Goal: Task Accomplishment & Management: Manage account settings

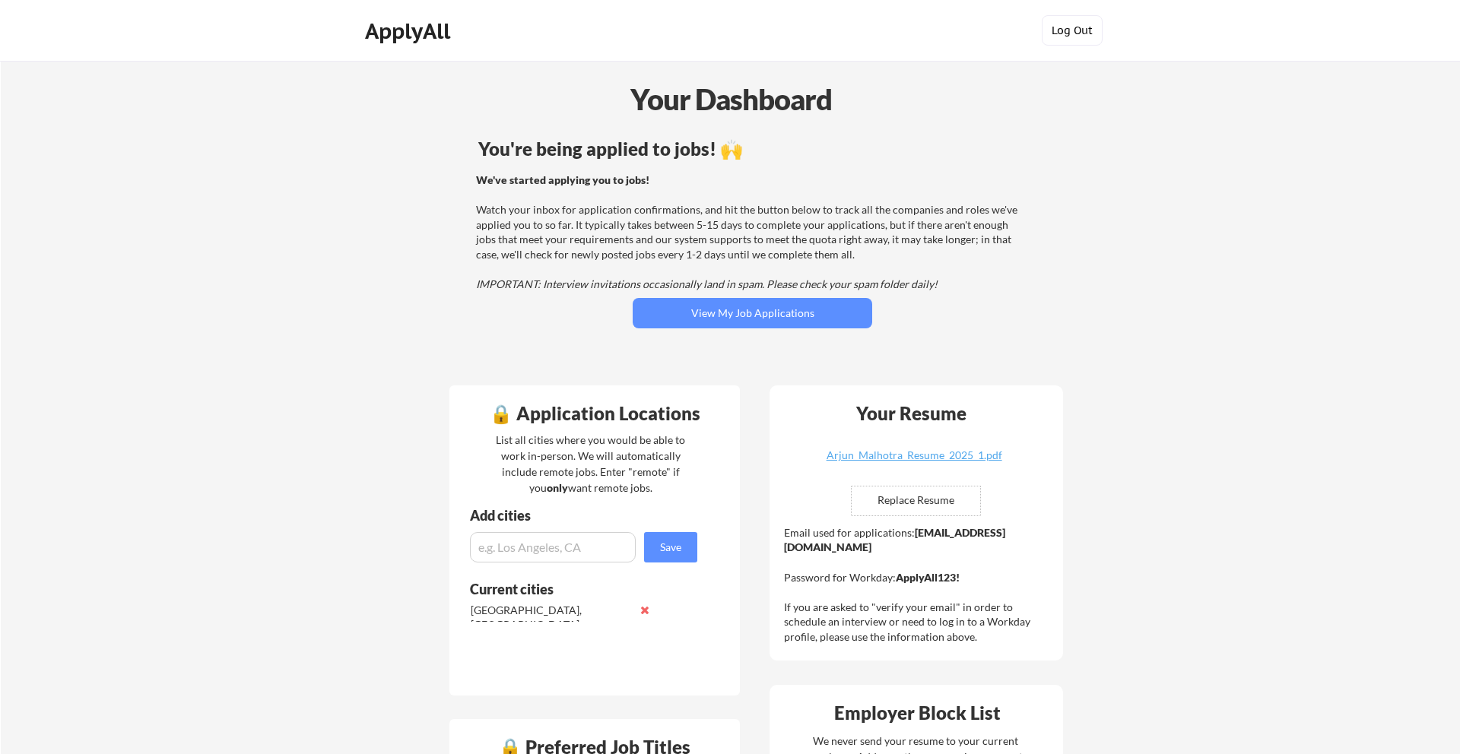
click at [1084, 33] on button "Log Out" at bounding box center [1072, 30] width 61 height 30
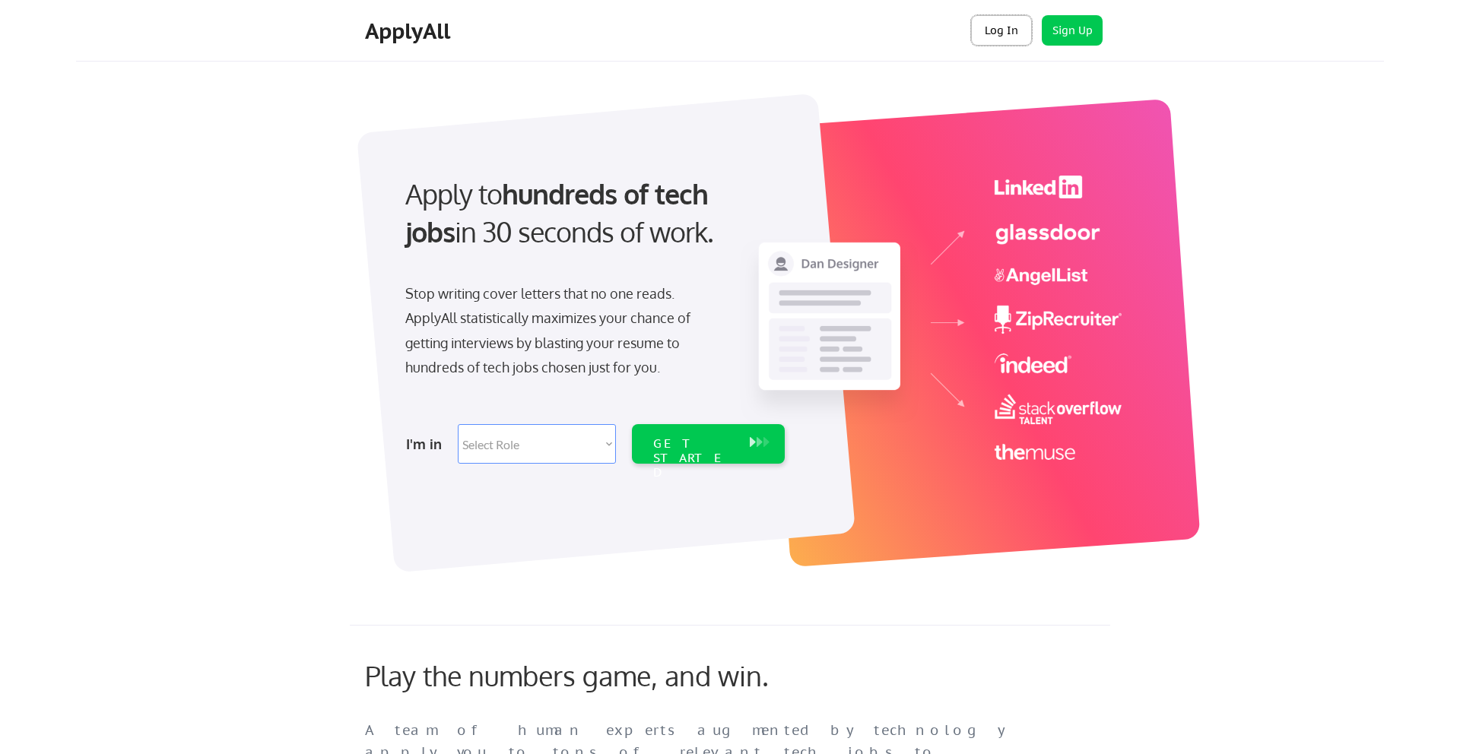
click at [1009, 40] on button "Log In" at bounding box center [1001, 30] width 61 height 30
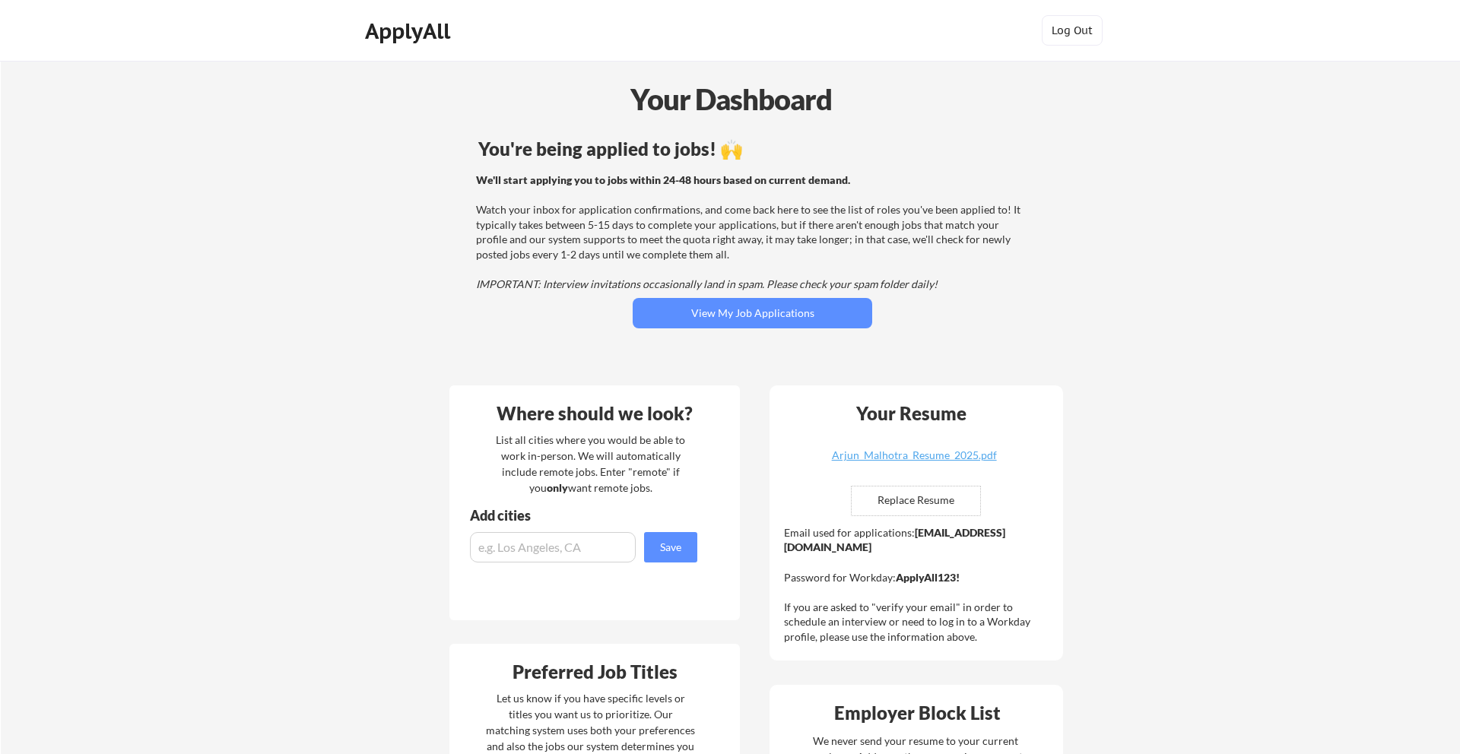
click at [677, 329] on div "You're being applied to jobs! 🙌 We'll start applying you to jobs within 24-48 h…" at bounding box center [753, 253] width 614 height 243
click at [678, 316] on button "View My Job Applications" at bounding box center [753, 313] width 240 height 30
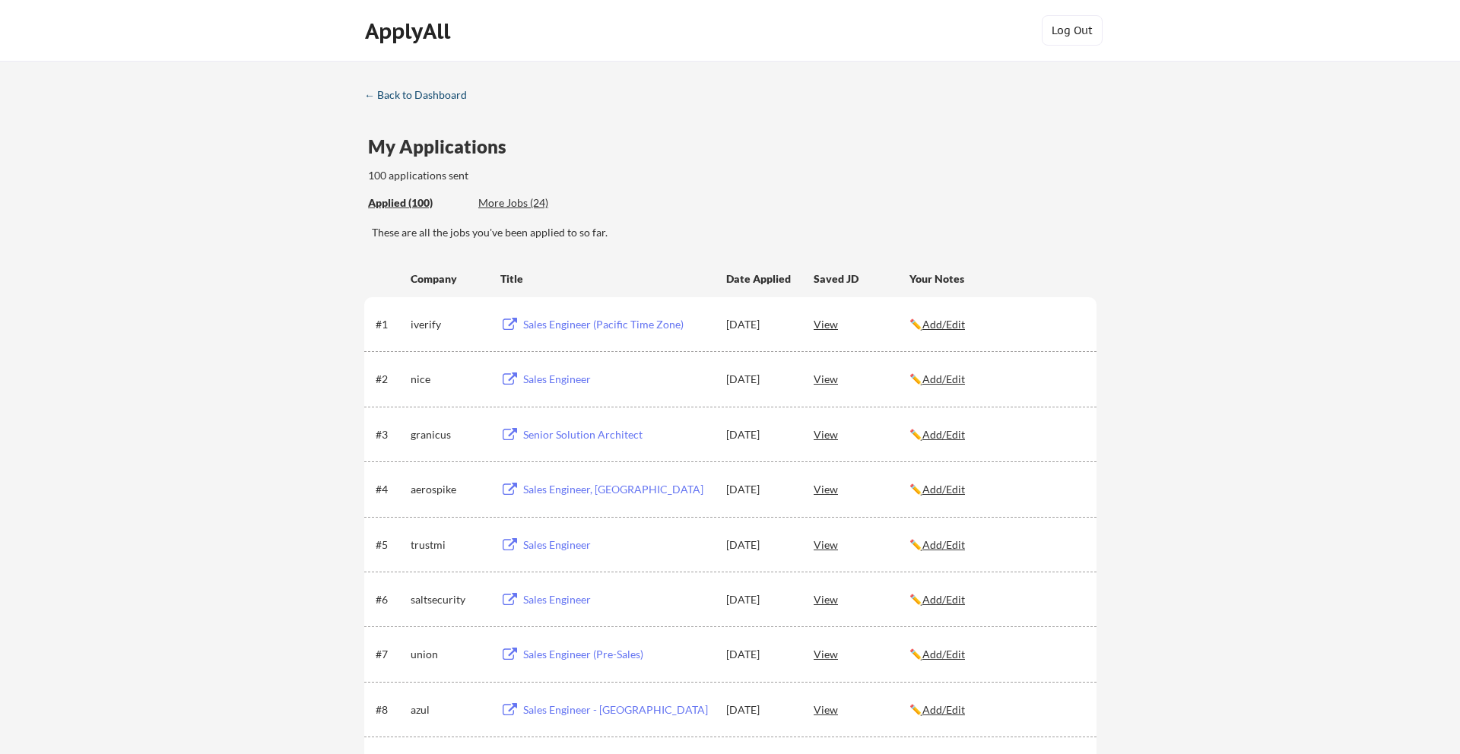
click at [381, 100] on div "← Back to Dashboard" at bounding box center [421, 95] width 114 height 11
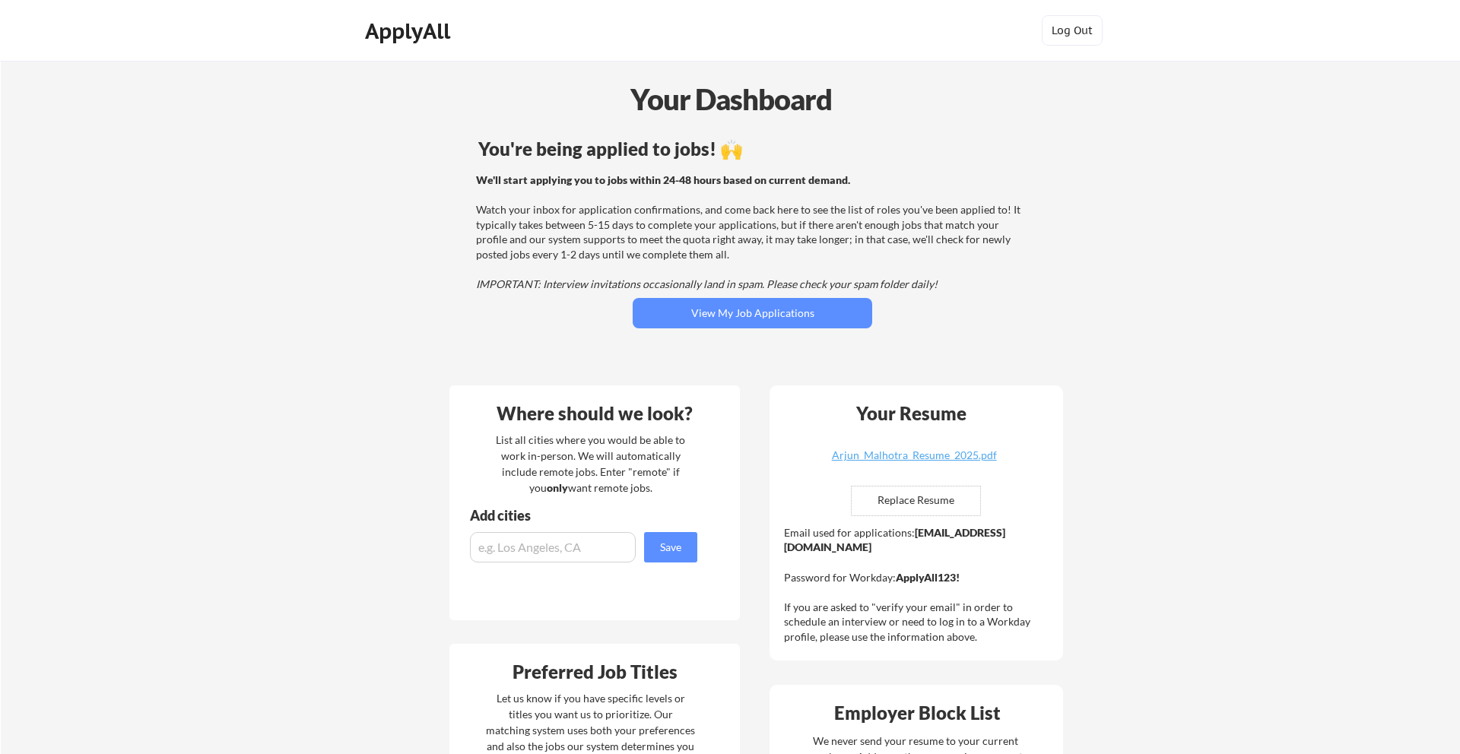
click at [941, 503] on input "file" at bounding box center [916, 501] width 129 height 29
type input "C:\fakepath\Arjun_Malhotra_Resume_2025_1.pdf"
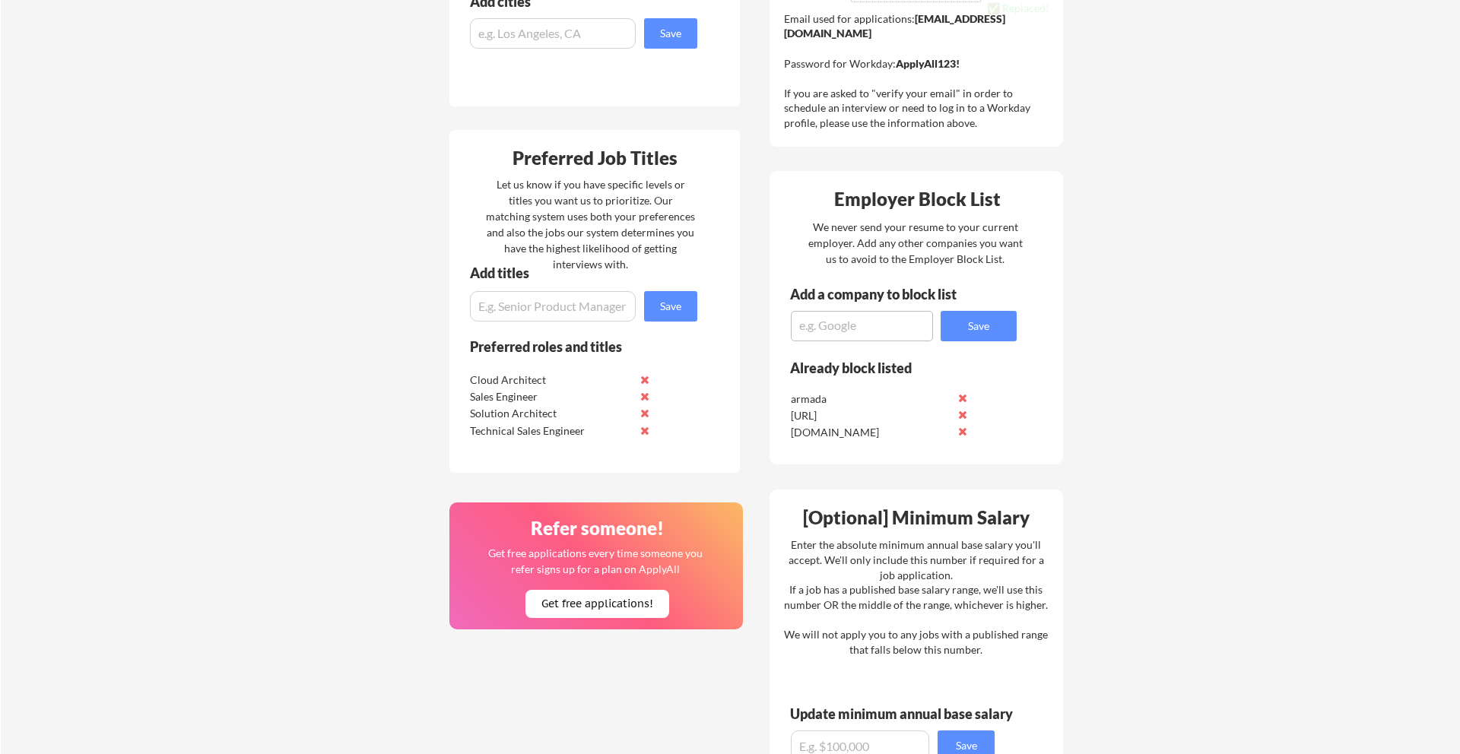
scroll to position [522, 0]
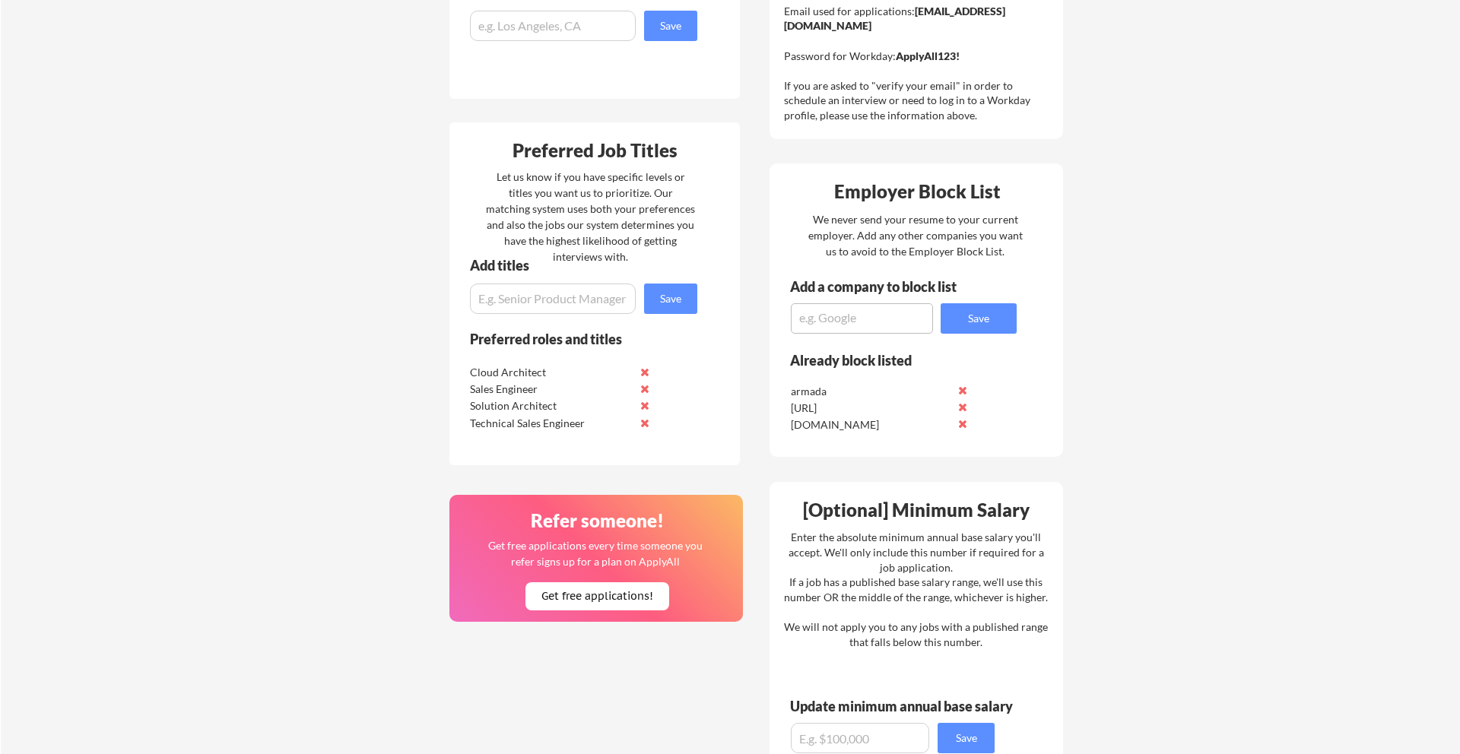
click at [560, 304] on input "input" at bounding box center [553, 299] width 166 height 30
type input "Engineering Manager"
click at [665, 294] on button "Save" at bounding box center [670, 299] width 53 height 30
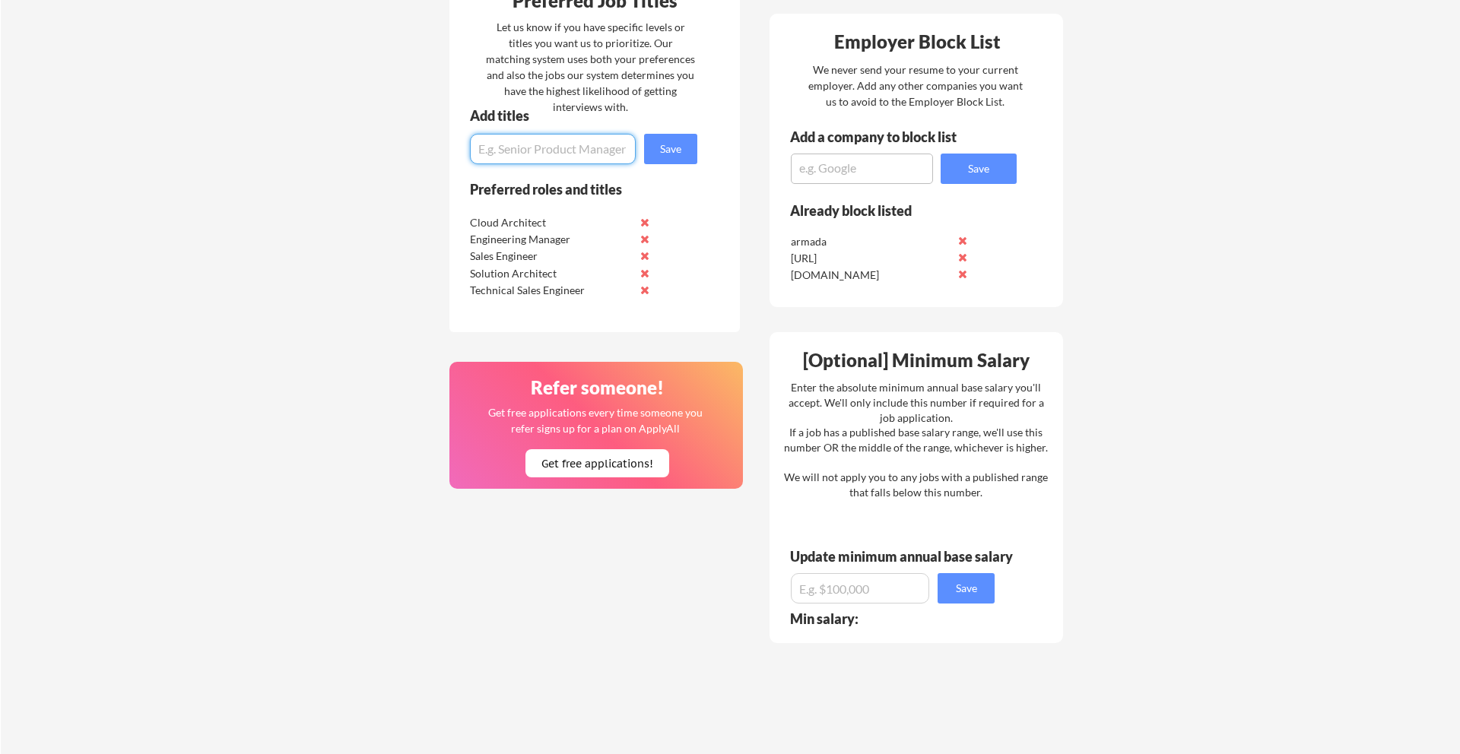
scroll to position [670, 0]
